Goal: Navigation & Orientation: Find specific page/section

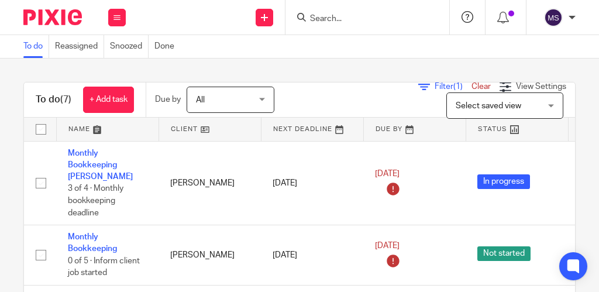
click at [467, 14] on icon at bounding box center [468, 17] width 12 height 12
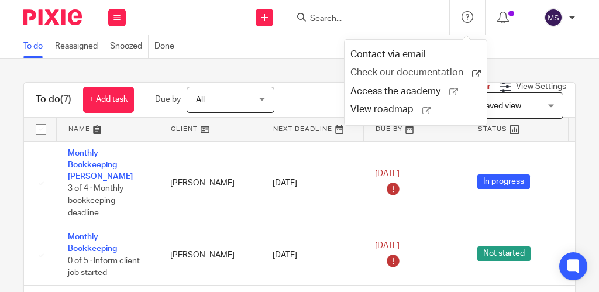
click at [412, 73] on span "Check our documentation" at bounding box center [412, 73] width 122 height 12
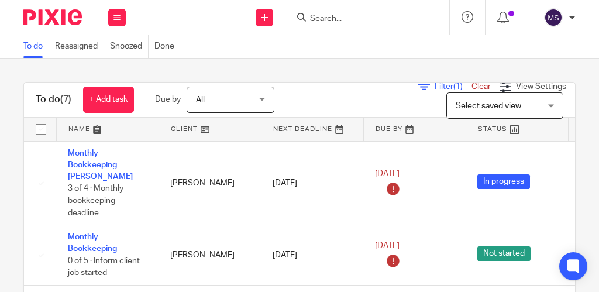
click at [559, 20] on img at bounding box center [553, 17] width 19 height 19
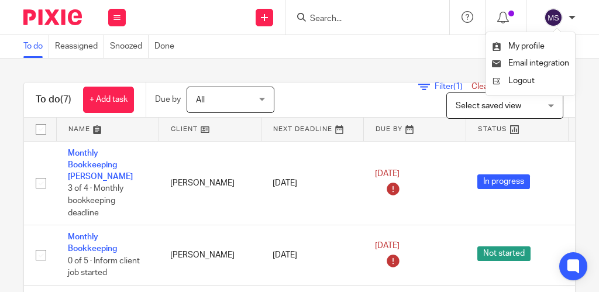
click at [559, 20] on img at bounding box center [553, 17] width 19 height 19
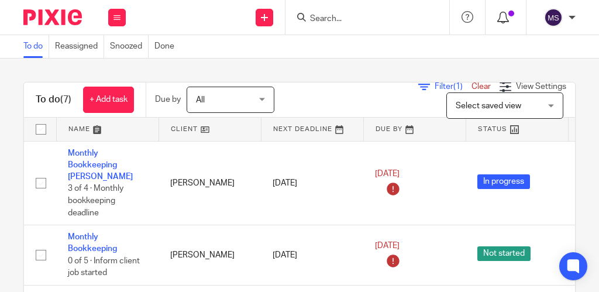
click at [506, 22] on icon at bounding box center [503, 18] width 12 height 12
click at [90, 40] on link "Reassigned" at bounding box center [79, 46] width 49 height 23
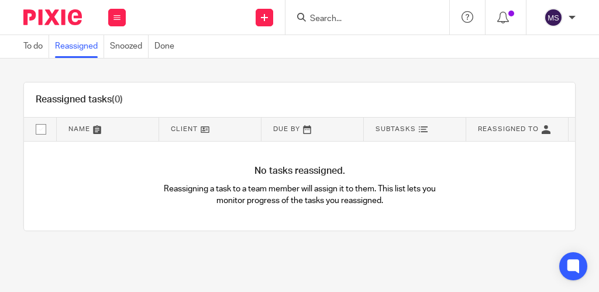
click at [132, 39] on link "Snoozed" at bounding box center [129, 46] width 39 height 23
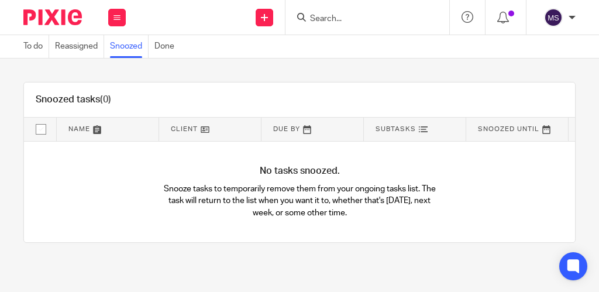
click at [159, 39] on link "Done" at bounding box center [167, 46] width 26 height 23
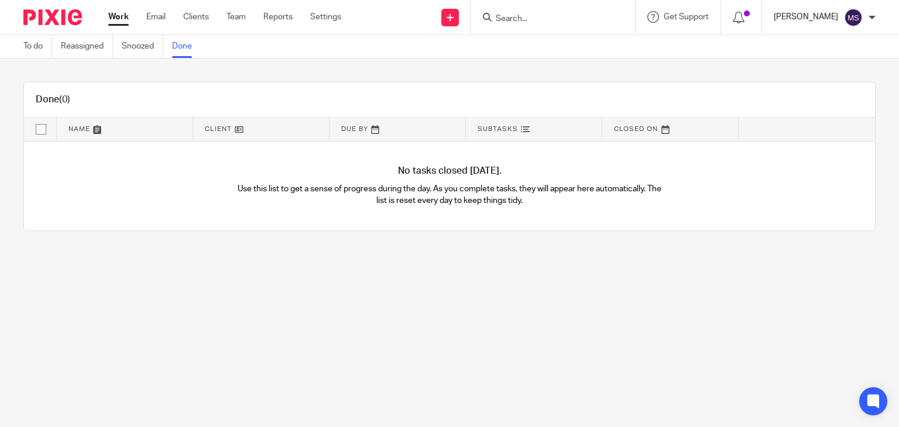
click at [599, 17] on p "[PERSON_NAME]" at bounding box center [806, 17] width 64 height 12
click at [599, 46] on span "My profile" at bounding box center [826, 47] width 36 height 8
